Goal: Find contact information: Find contact information

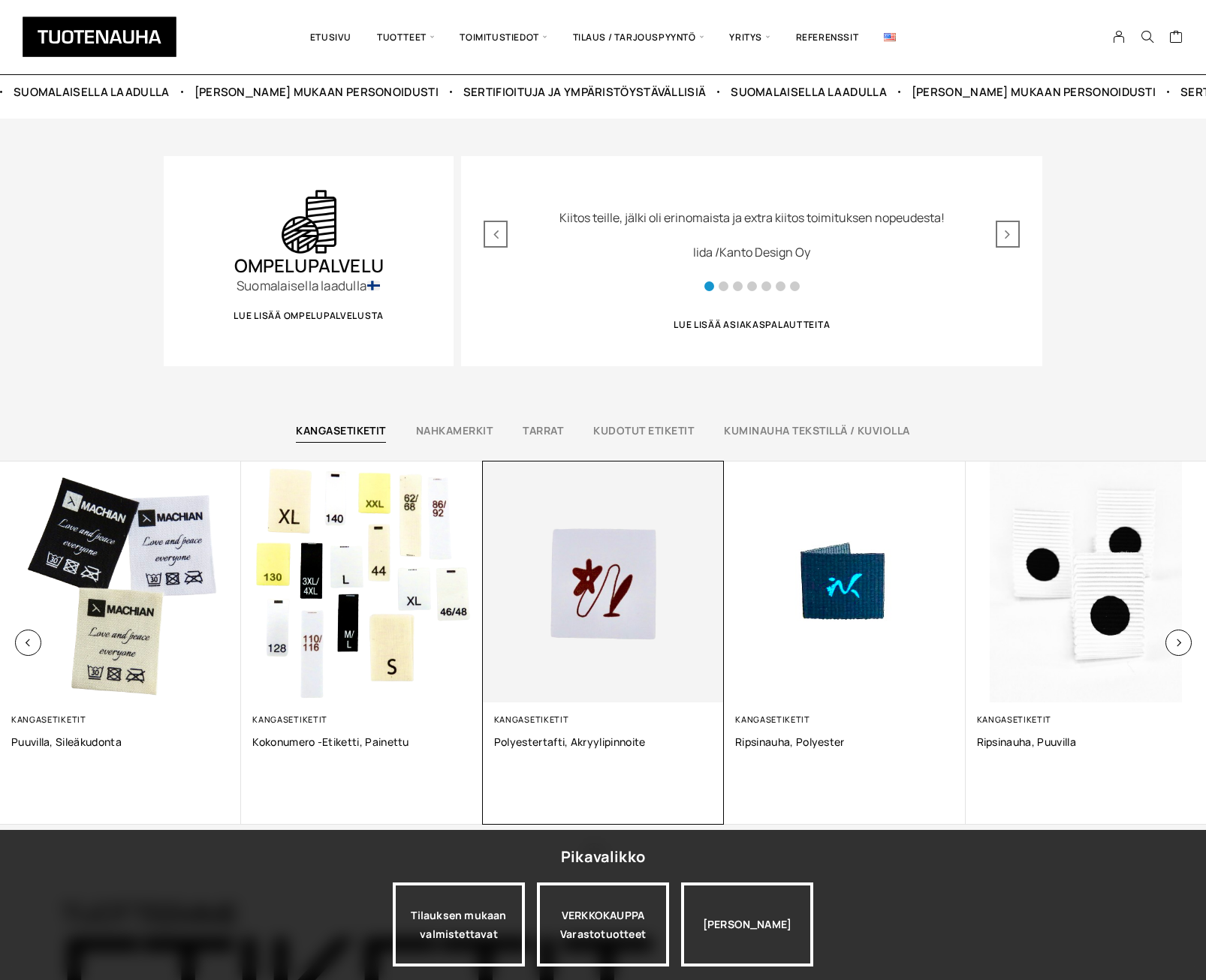
scroll to position [825, 0]
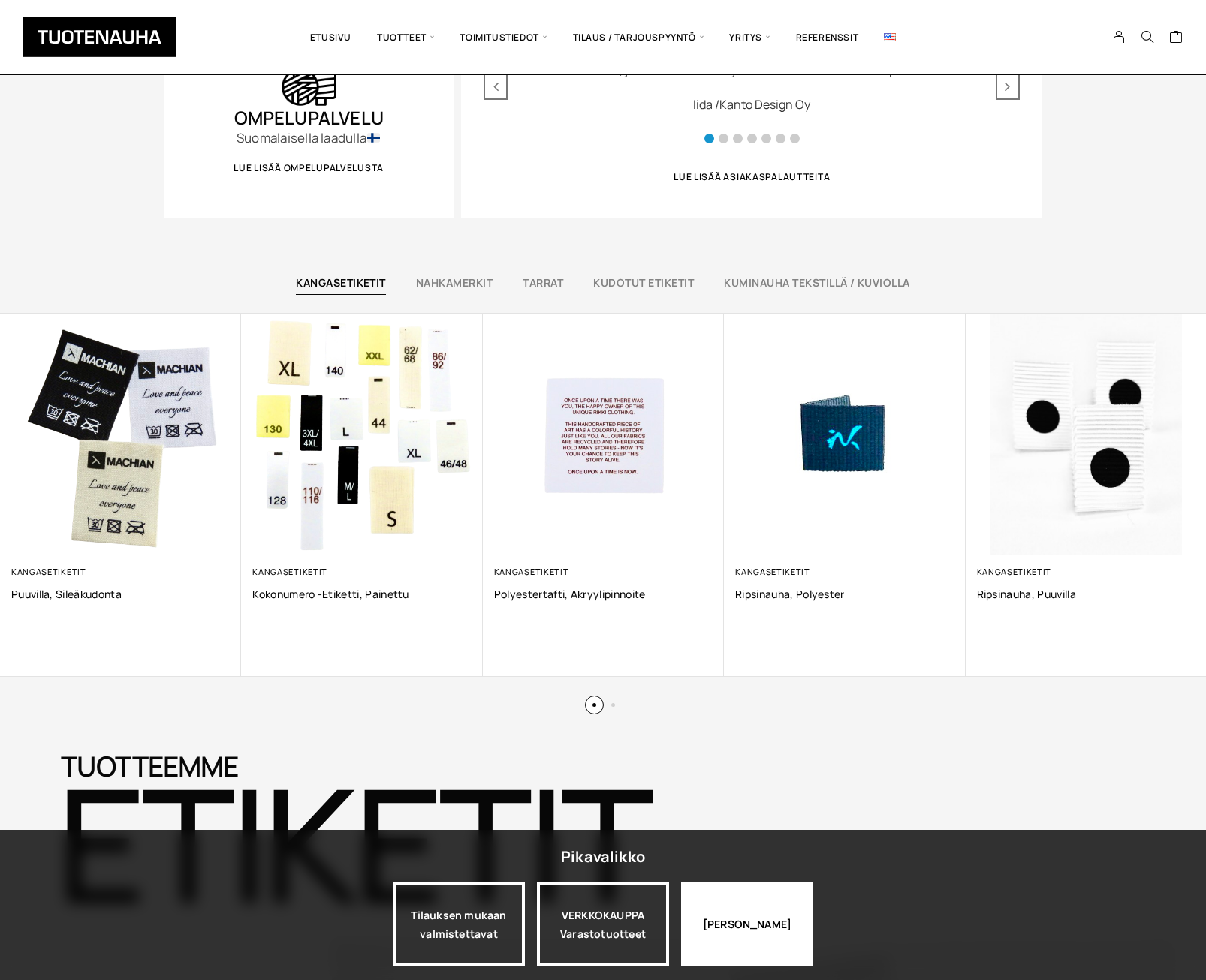
click at [739, 925] on div "[PERSON_NAME]" at bounding box center [747, 925] width 132 height 84
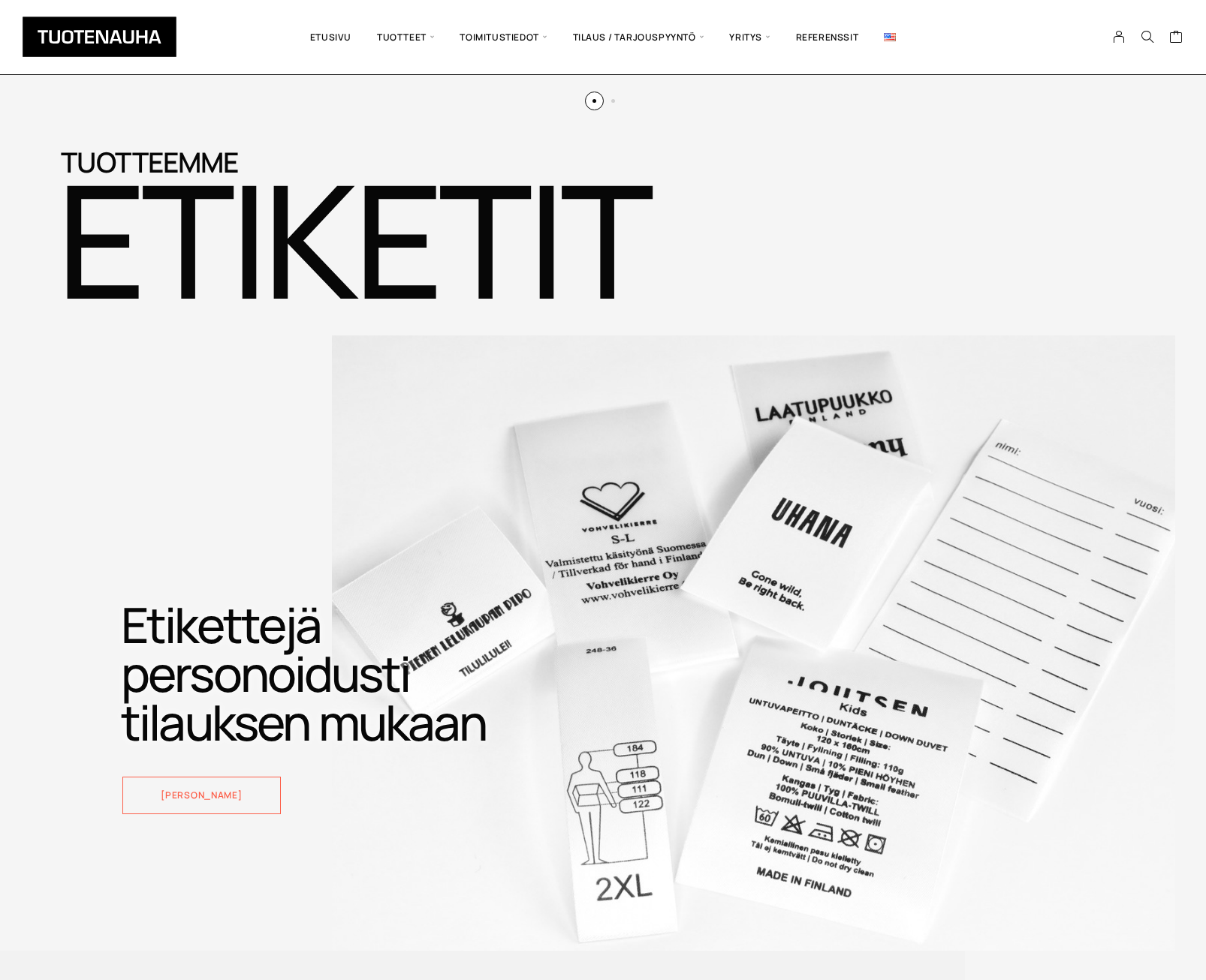
scroll to position [1350, 0]
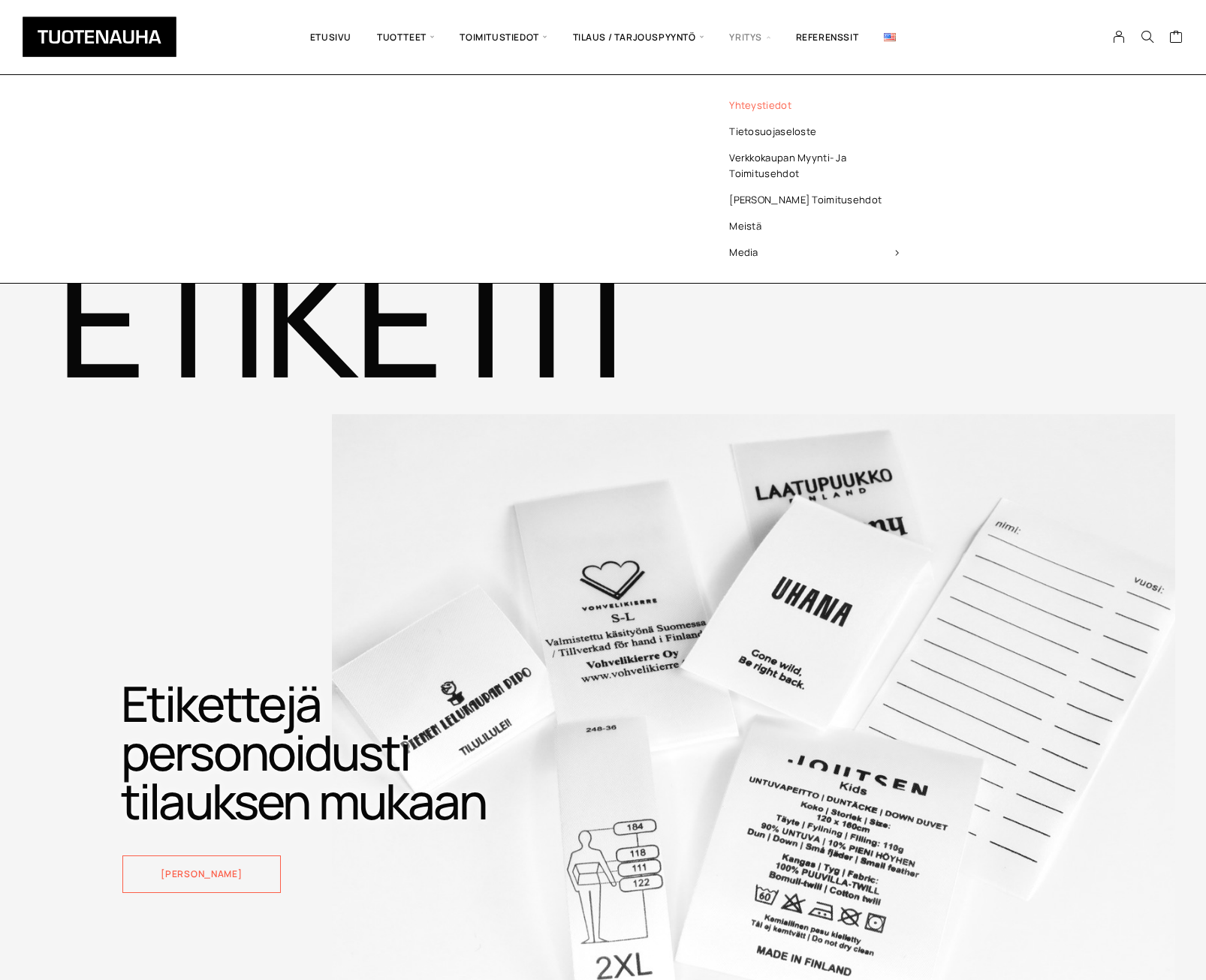
click at [768, 104] on link "Yhteystiedot" at bounding box center [814, 105] width 218 height 26
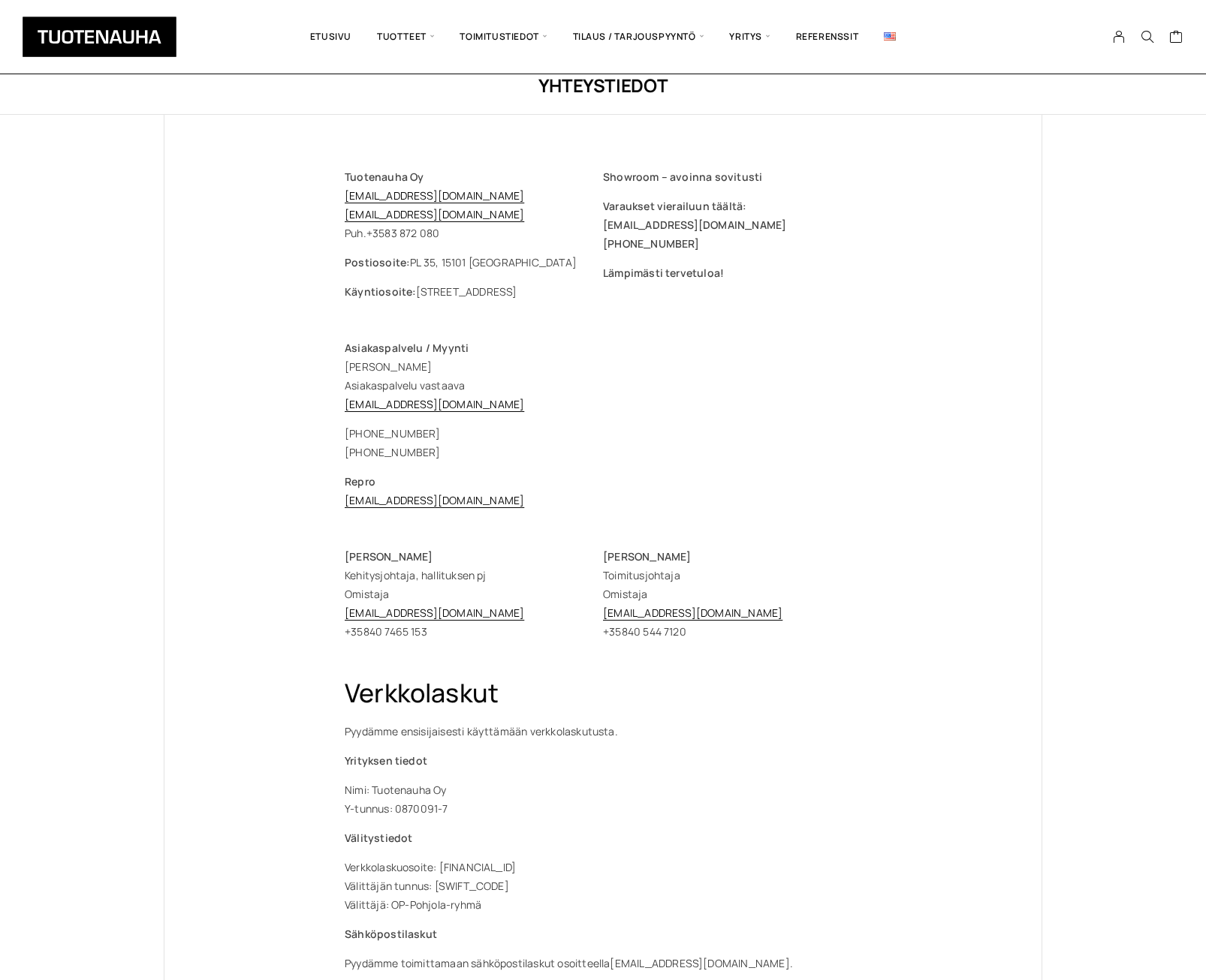
scroll to position [75, 0]
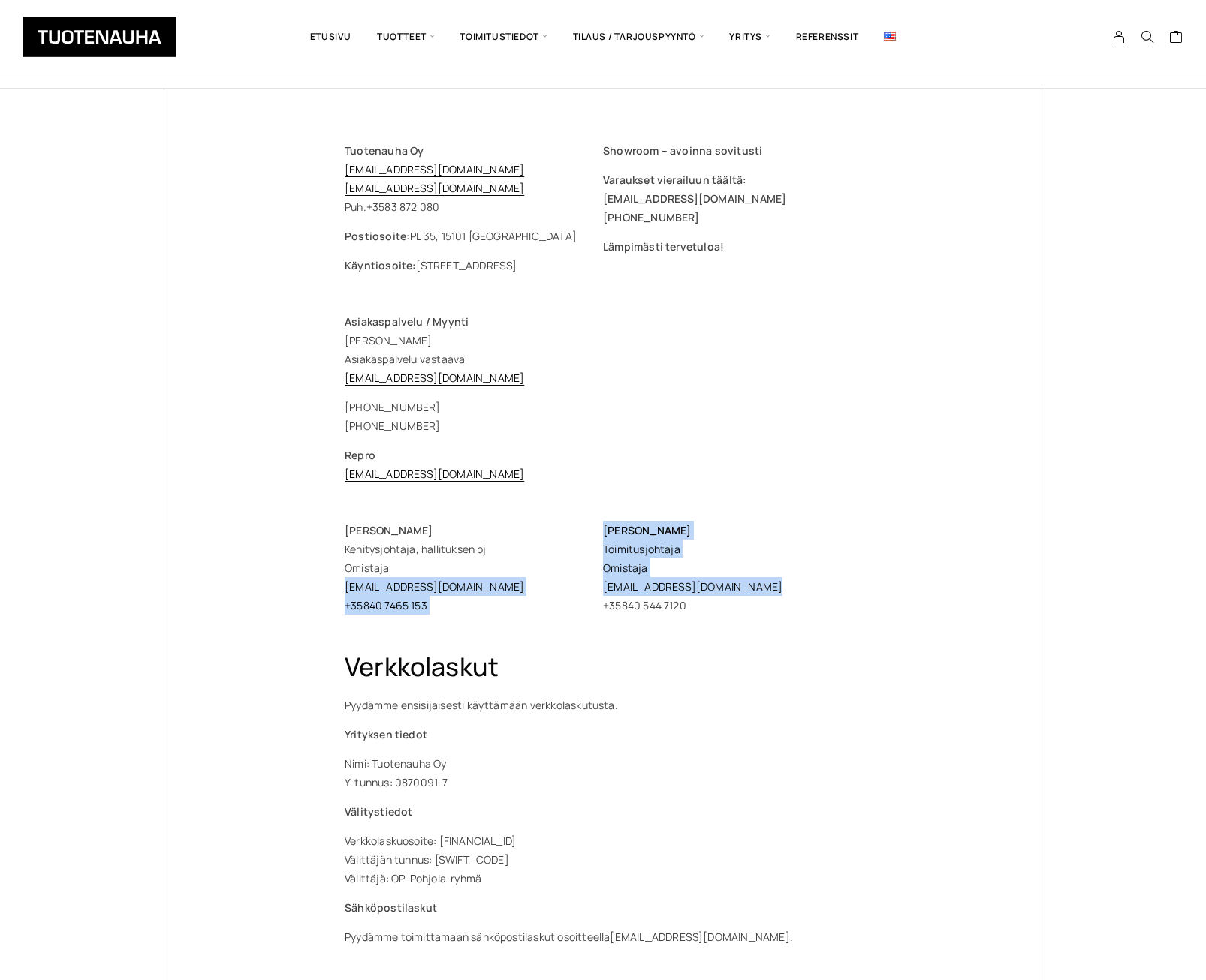
drag, startPoint x: 762, startPoint y: 590, endPoint x: 604, endPoint y: 592, distance: 158.0
click at [604, 592] on p "Timo Heikkinen Toimitusjohtaja Omistaja timo.heikkinen@tuotenauha.fi +358 40 54…" at bounding box center [732, 568] width 259 height 93
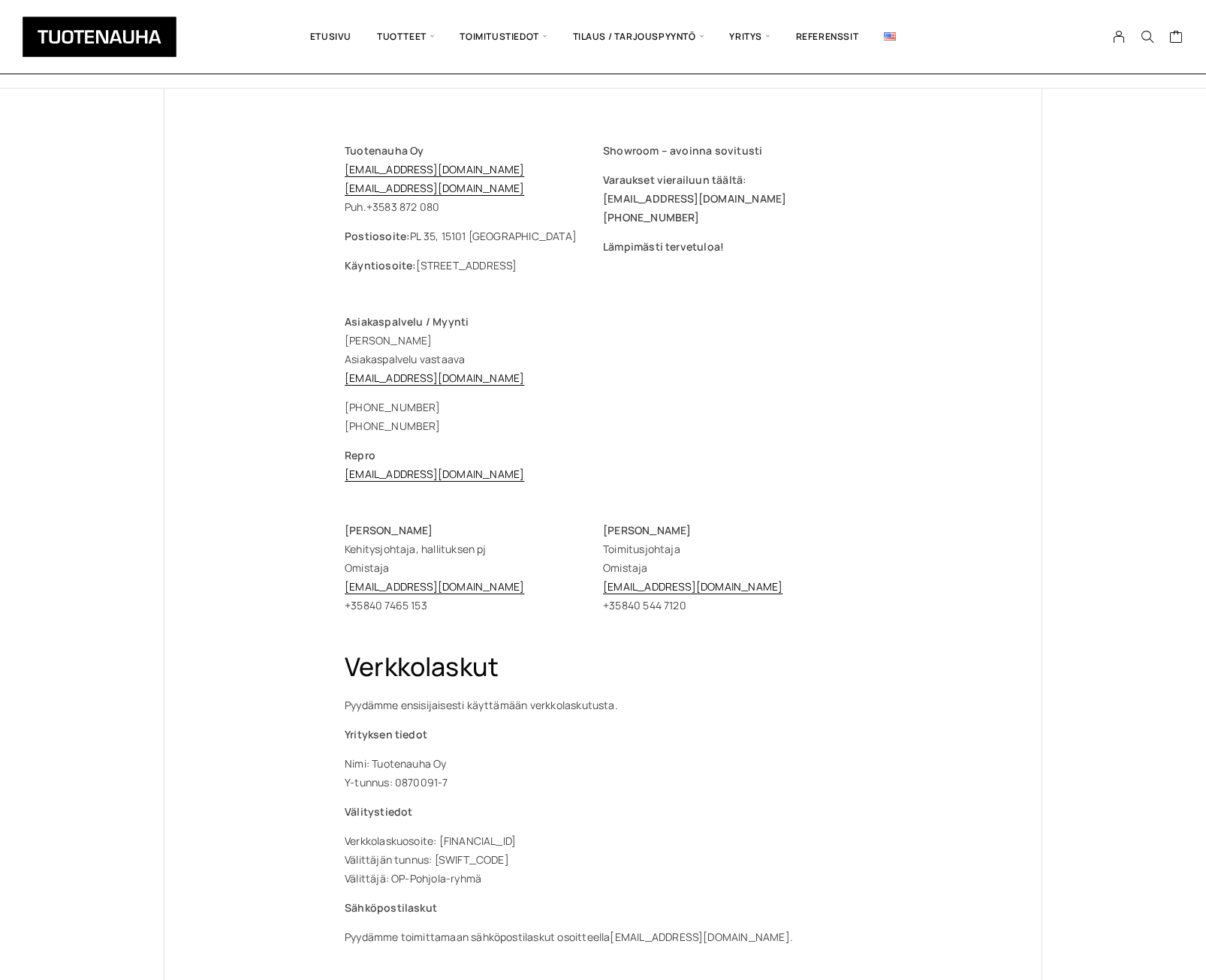
click at [950, 647] on div "Tuotenauha Oy myynti@tuotenauha.fi info@tuotenauha.fi Puh. +358 3 872 080 Posti…" at bounding box center [602, 623] width 876 height 1069
